Goal: Task Accomplishment & Management: Manage account settings

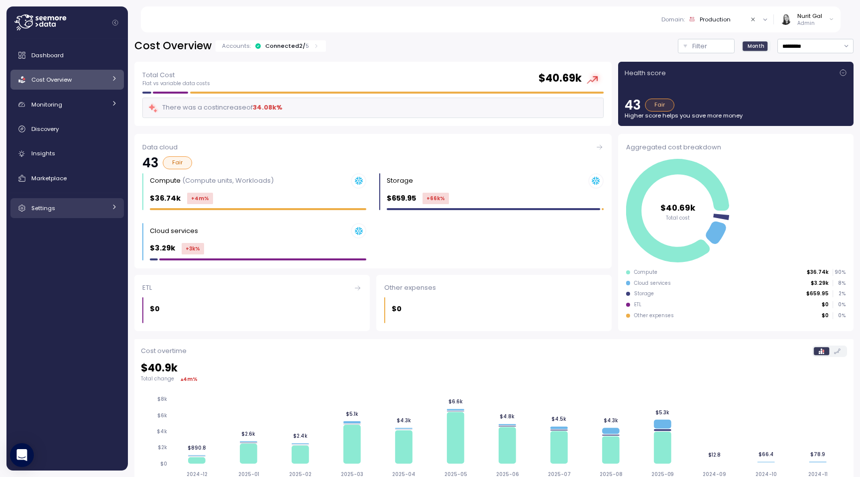
click at [53, 204] on span "Settings" at bounding box center [43, 208] width 24 height 8
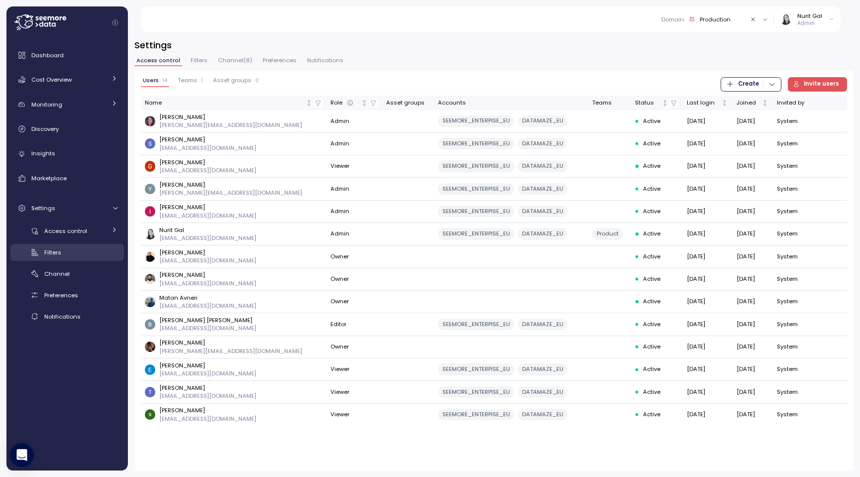
click at [57, 251] on span "Filters" at bounding box center [52, 252] width 17 height 8
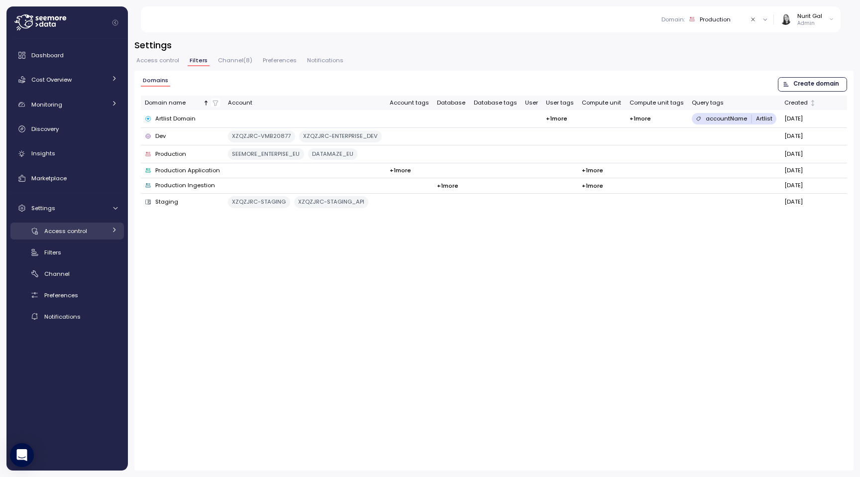
click at [63, 238] on link "Access control" at bounding box center [66, 230] width 113 height 16
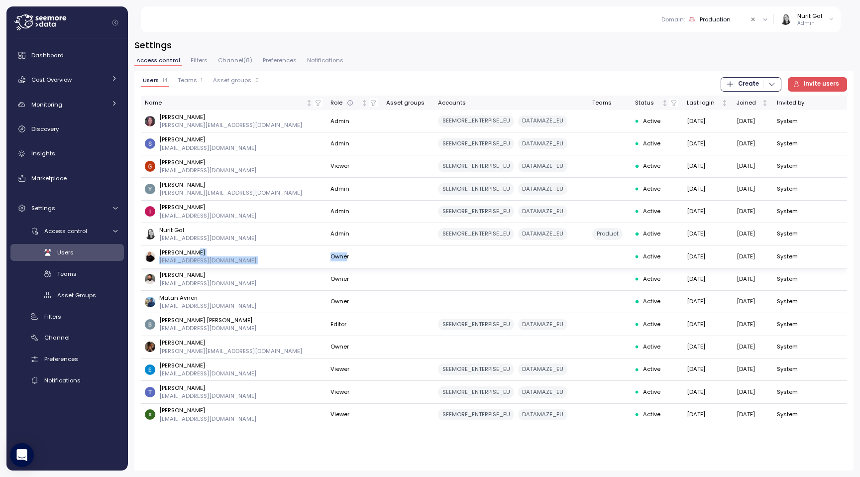
drag, startPoint x: 278, startPoint y: 258, endPoint x: 249, endPoint y: 255, distance: 29.1
click at [249, 255] on tr "[PERSON_NAME] [PERSON_NAME][EMAIL_ADDRESS][DOMAIN_NAME] Owner Active [DATE] [DA…" at bounding box center [494, 256] width 706 height 22
click at [249, 255] on div "[PERSON_NAME] [PERSON_NAME][EMAIL_ADDRESS][DOMAIN_NAME]" at bounding box center [234, 256] width 178 height 16
click at [188, 81] on span "Teams" at bounding box center [187, 80] width 19 height 5
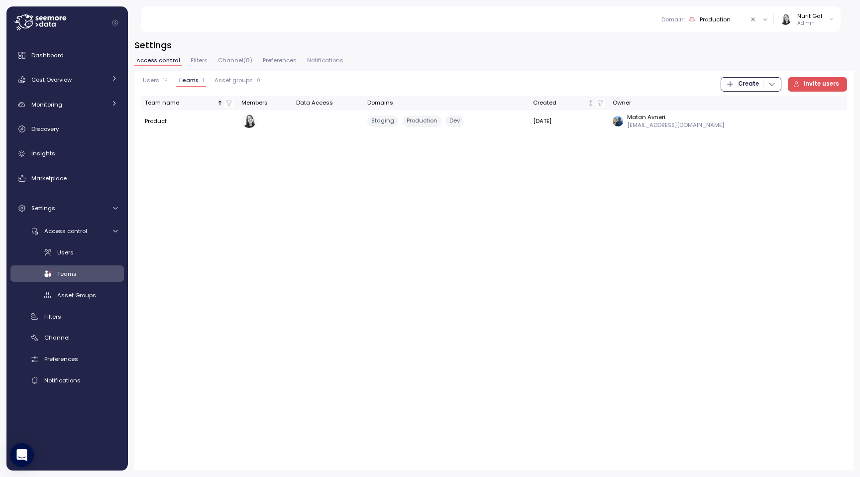
click at [232, 85] on button "Asset groups 0" at bounding box center [237, 82] width 50 height 10
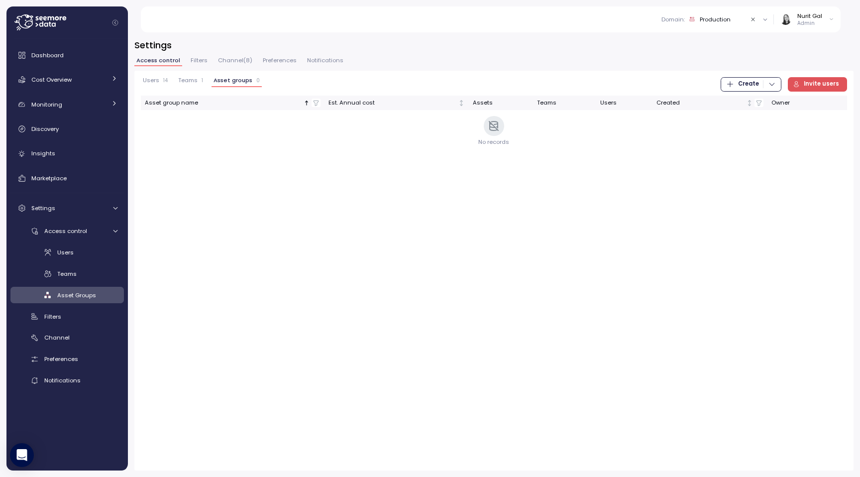
click at [155, 81] on span "Users" at bounding box center [151, 80] width 16 height 5
